Goal: Information Seeking & Learning: Learn about a topic

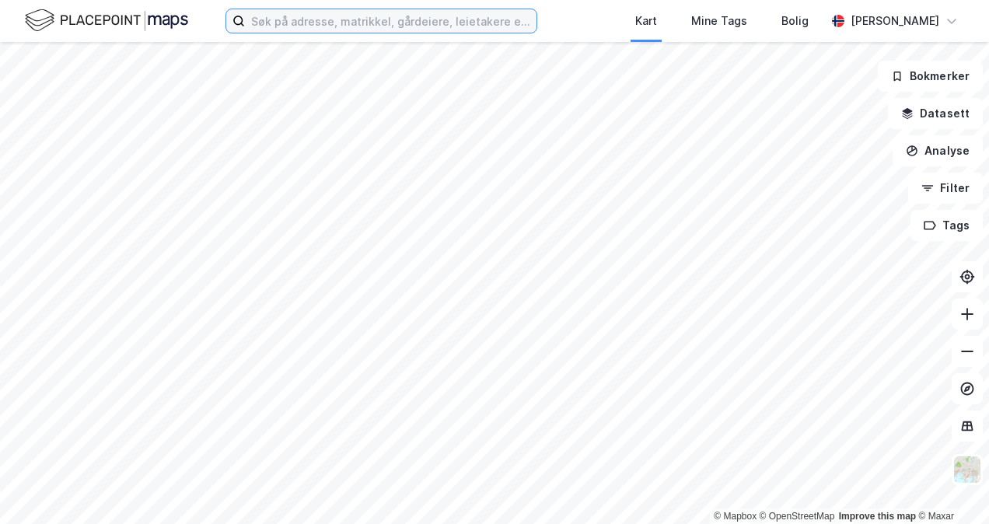
click at [330, 25] on input at bounding box center [391, 20] width 292 height 23
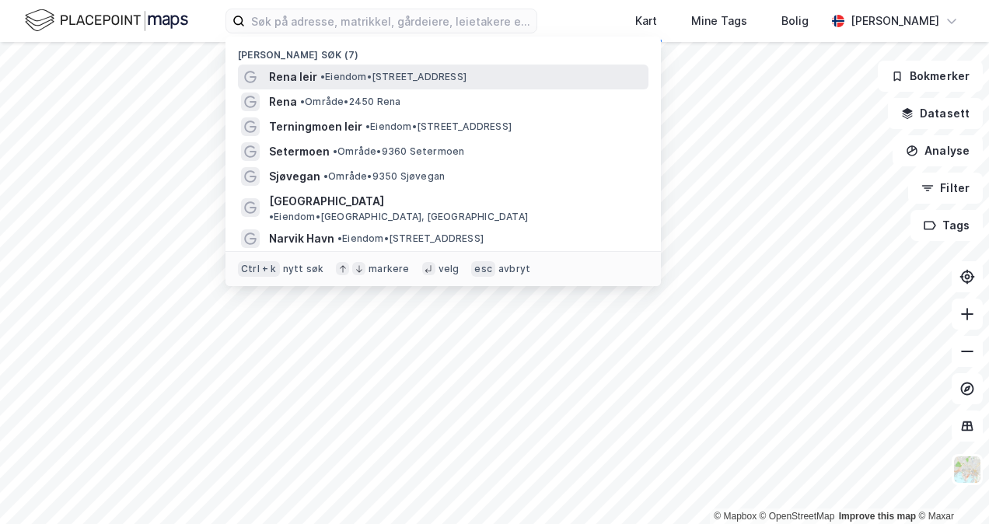
click at [302, 74] on span "Rena leir" at bounding box center [293, 77] width 48 height 19
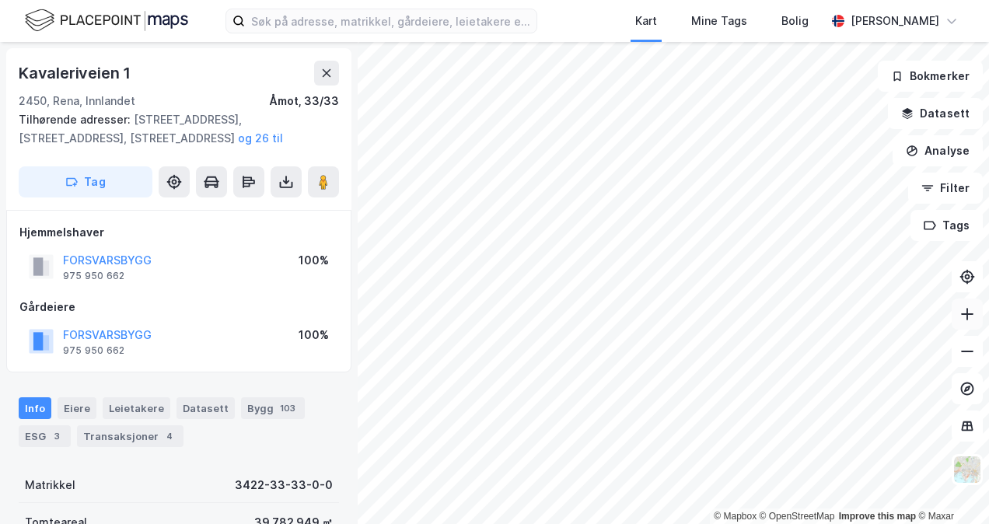
click at [962, 314] on icon at bounding box center [967, 314] width 12 height 2
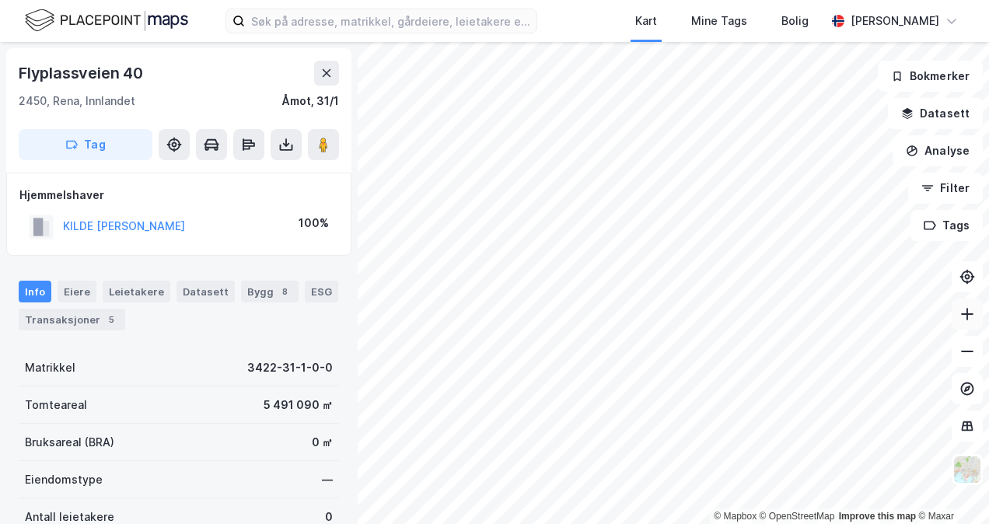
click at [962, 317] on icon at bounding box center [967, 314] width 16 height 16
click at [972, 320] on icon at bounding box center [967, 314] width 16 height 16
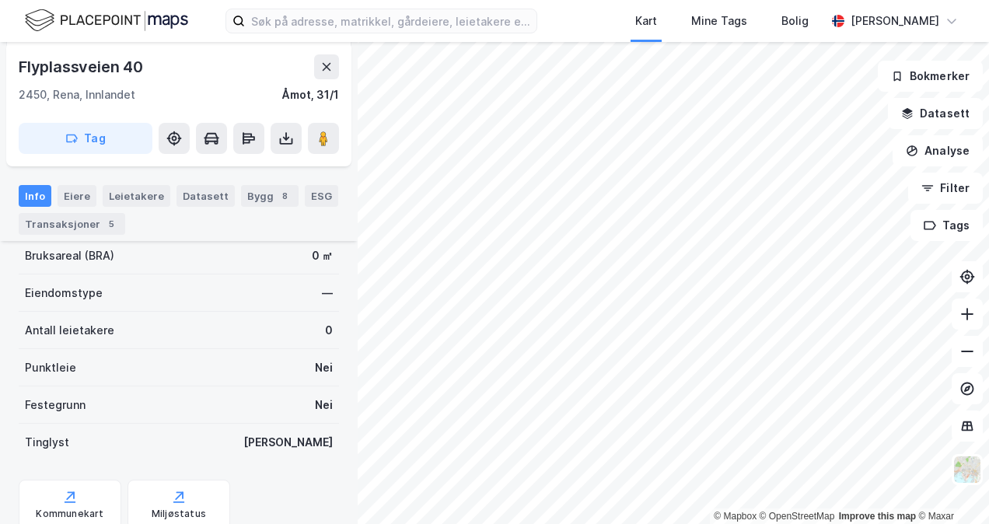
scroll to position [323, 0]
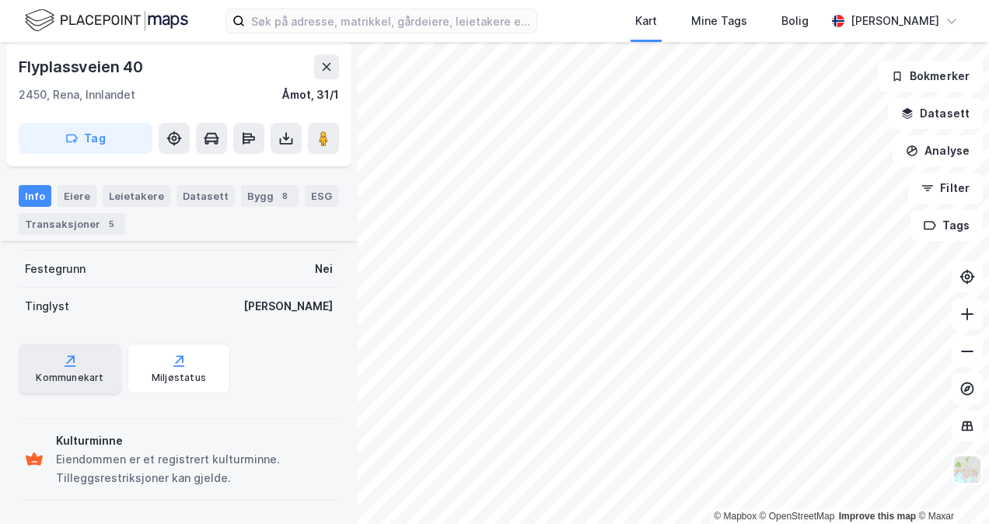
click at [68, 365] on icon at bounding box center [70, 366] width 11 height 2
click at [963, 351] on icon at bounding box center [967, 352] width 12 height 2
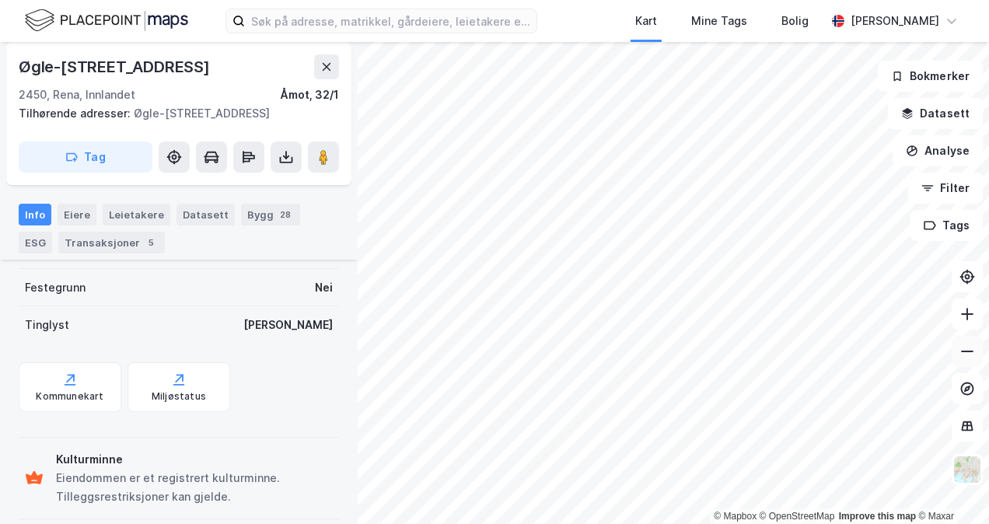
click at [964, 360] on button at bounding box center [967, 351] width 31 height 31
click at [965, 315] on icon at bounding box center [967, 314] width 16 height 16
click at [959, 319] on icon at bounding box center [967, 314] width 16 height 16
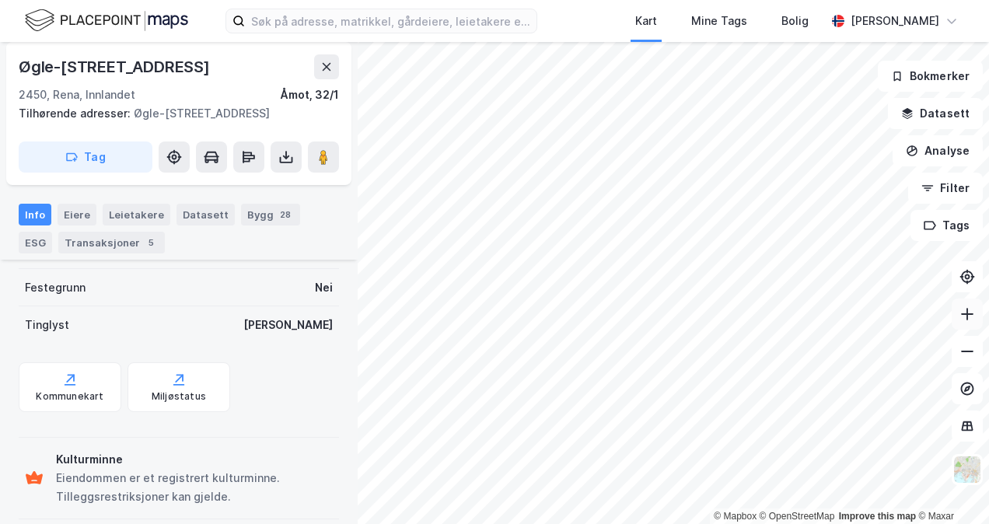
click at [962, 310] on icon at bounding box center [967, 314] width 16 height 16
click at [55, 382] on div "Kommunekart" at bounding box center [70, 387] width 103 height 50
click at [967, 325] on button at bounding box center [967, 314] width 31 height 31
click at [961, 313] on icon at bounding box center [967, 314] width 16 height 16
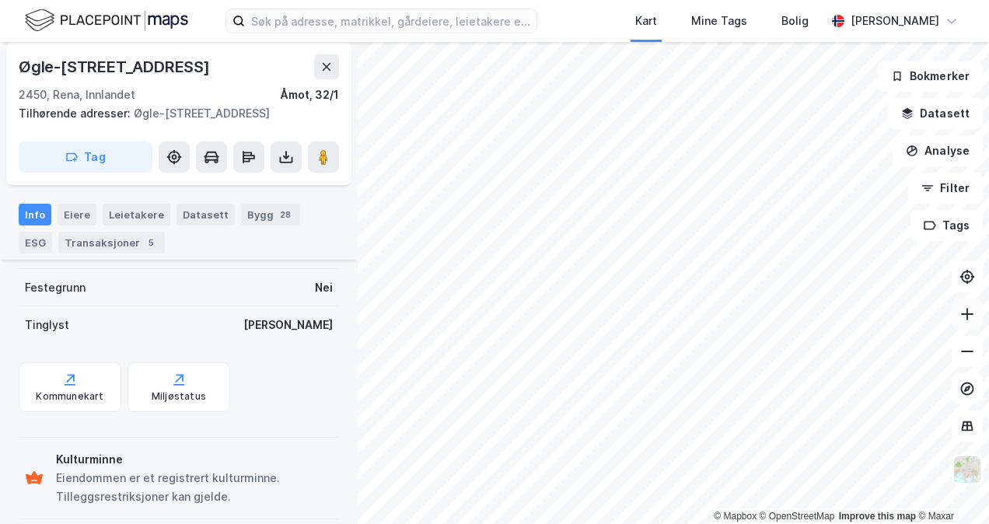
click at [961, 313] on icon at bounding box center [967, 314] width 16 height 16
click at [970, 321] on icon at bounding box center [967, 314] width 16 height 16
click at [631, 0] on html "Kart Mine Tags Bolig [PERSON_NAME] © Mapbox © OpenStreetMap Improve this map © …" at bounding box center [494, 262] width 989 height 524
click at [972, 313] on icon at bounding box center [967, 314] width 16 height 16
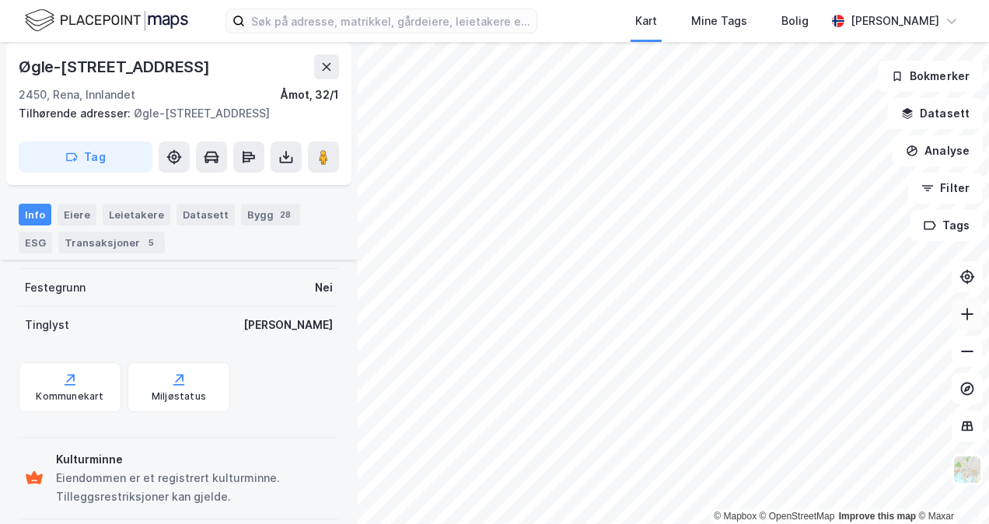
click at [972, 313] on icon at bounding box center [967, 314] width 16 height 16
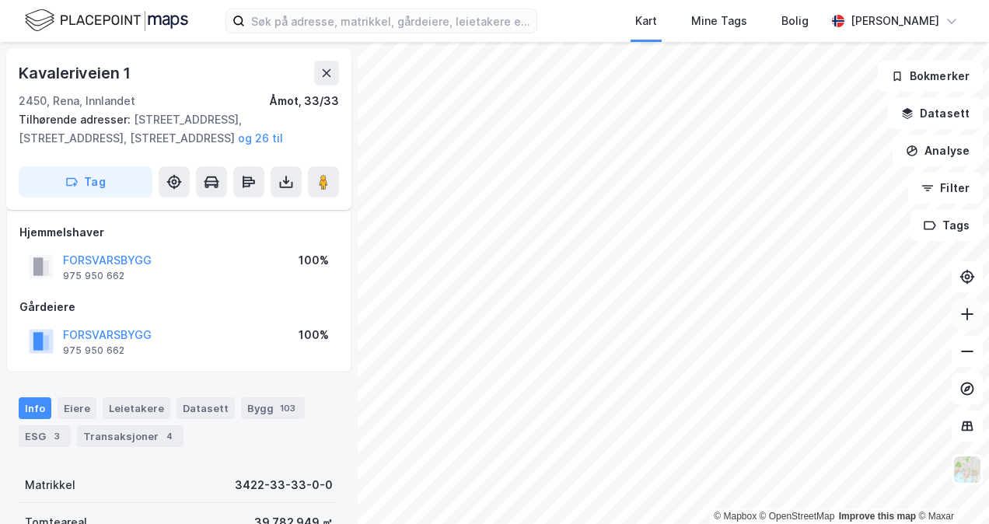
scroll to position [323, 0]
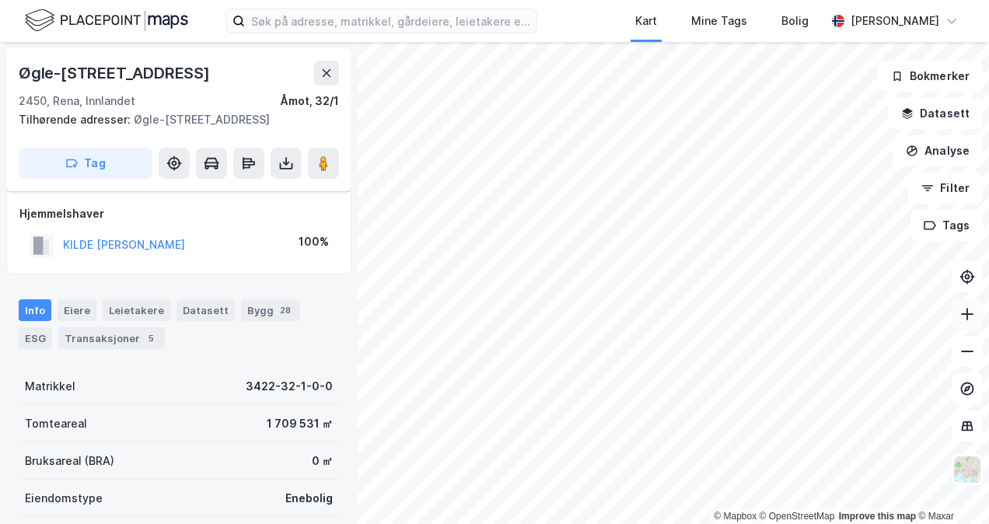
scroll to position [323, 0]
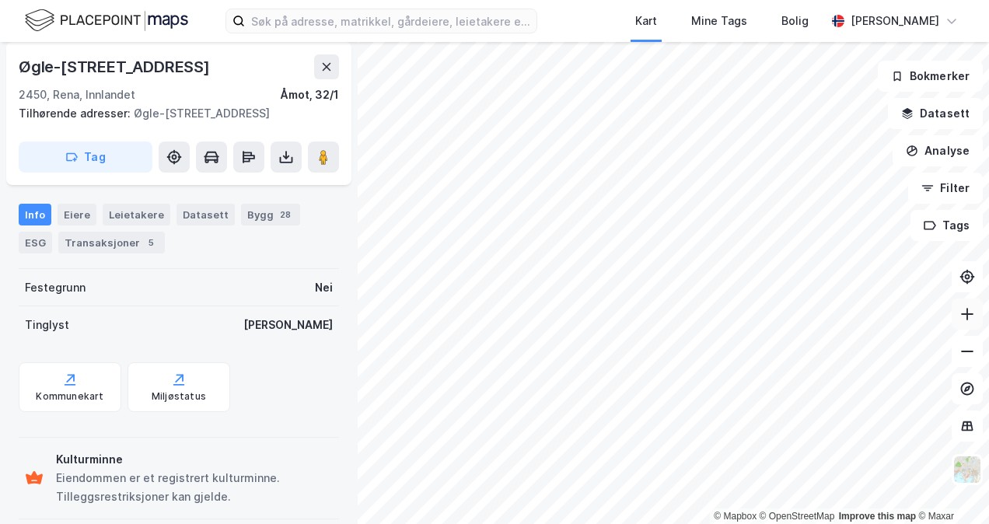
click at [962, 314] on icon at bounding box center [967, 314] width 12 height 2
click at [959, 316] on icon at bounding box center [967, 314] width 16 height 16
click at [970, 322] on button at bounding box center [967, 314] width 31 height 31
click at [62, 381] on icon at bounding box center [70, 380] width 16 height 16
